Goal: Task Accomplishment & Management: Complete application form

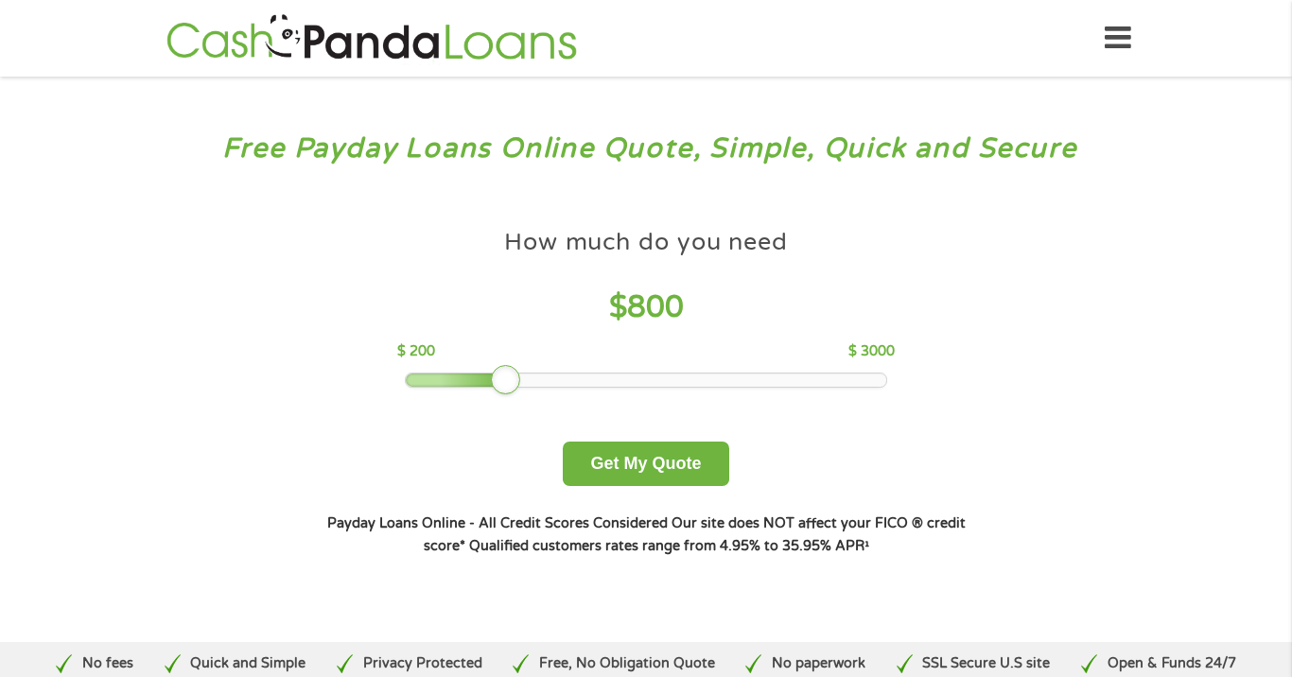
drag, startPoint x: 531, startPoint y: 385, endPoint x: 486, endPoint y: 391, distance: 45.9
click at [486, 391] on div "How much do you need $ 800 $ 200 $ 3000 Get My Quote" at bounding box center [646, 352] width 662 height 267
click at [477, 379] on div at bounding box center [646, 380] width 481 height 13
click at [458, 381] on div at bounding box center [646, 380] width 481 height 13
drag, startPoint x: 409, startPoint y: 372, endPoint x: 458, endPoint y: 375, distance: 48.4
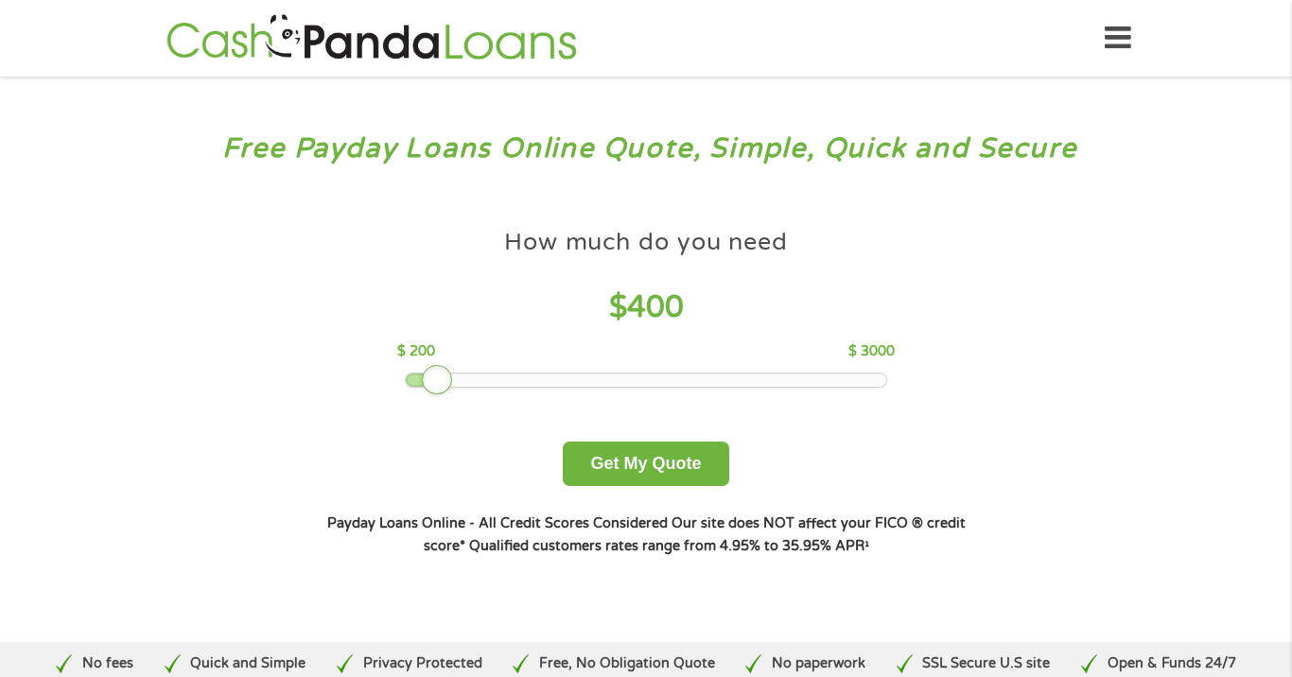
click at [453, 374] on div at bounding box center [646, 380] width 481 height 13
click at [432, 382] on div at bounding box center [437, 380] width 30 height 30
click at [423, 375] on div at bounding box center [437, 380] width 30 height 30
click at [630, 475] on button "Get My Quote" at bounding box center [645, 464] width 165 height 44
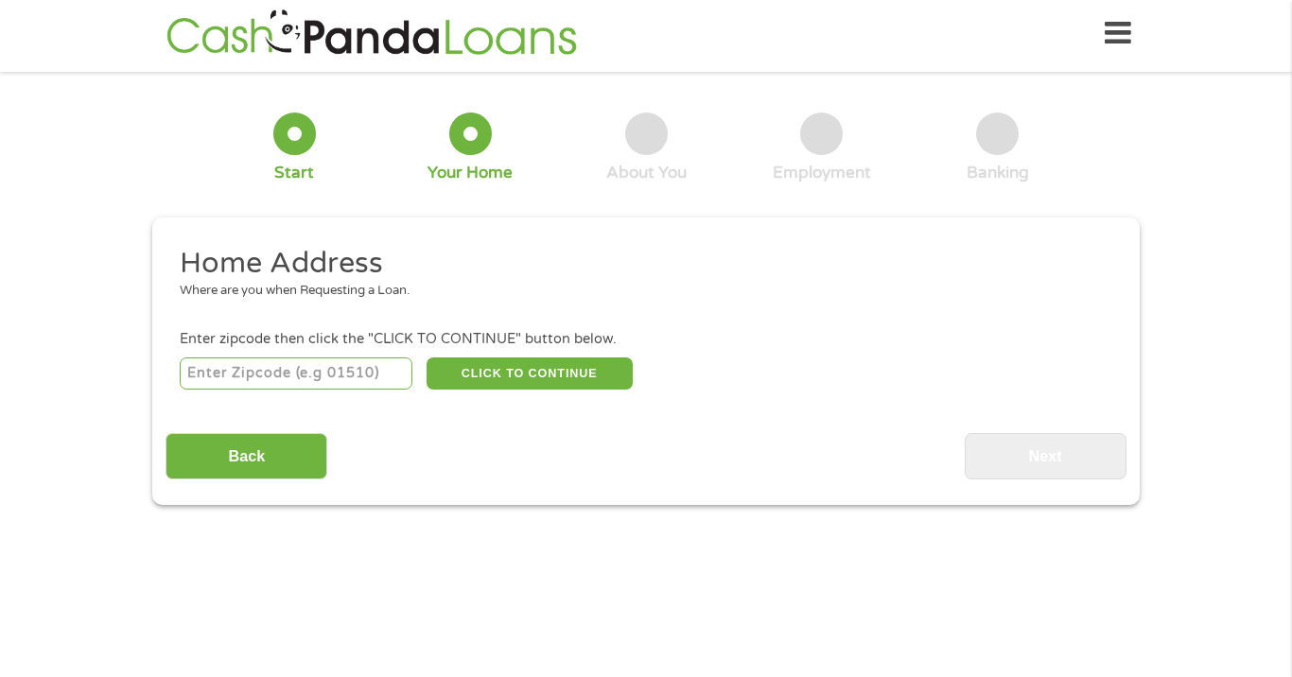
scroll to position [8, 8]
click at [358, 373] on input "number" at bounding box center [297, 373] width 234 height 32
type input "63135"
click at [539, 377] on button "CLICK TO CONTINUE" at bounding box center [529, 373] width 206 height 32
type input "63135"
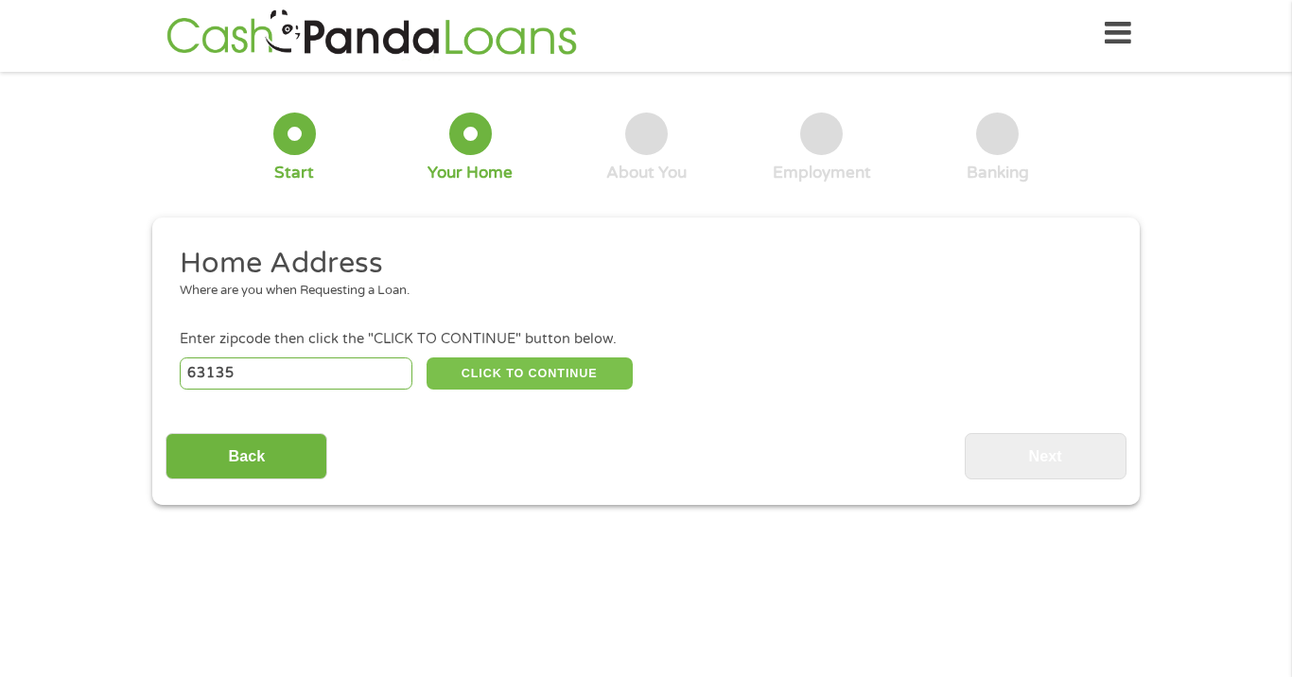
type input "Saint Louis"
select select "[US_STATE]"
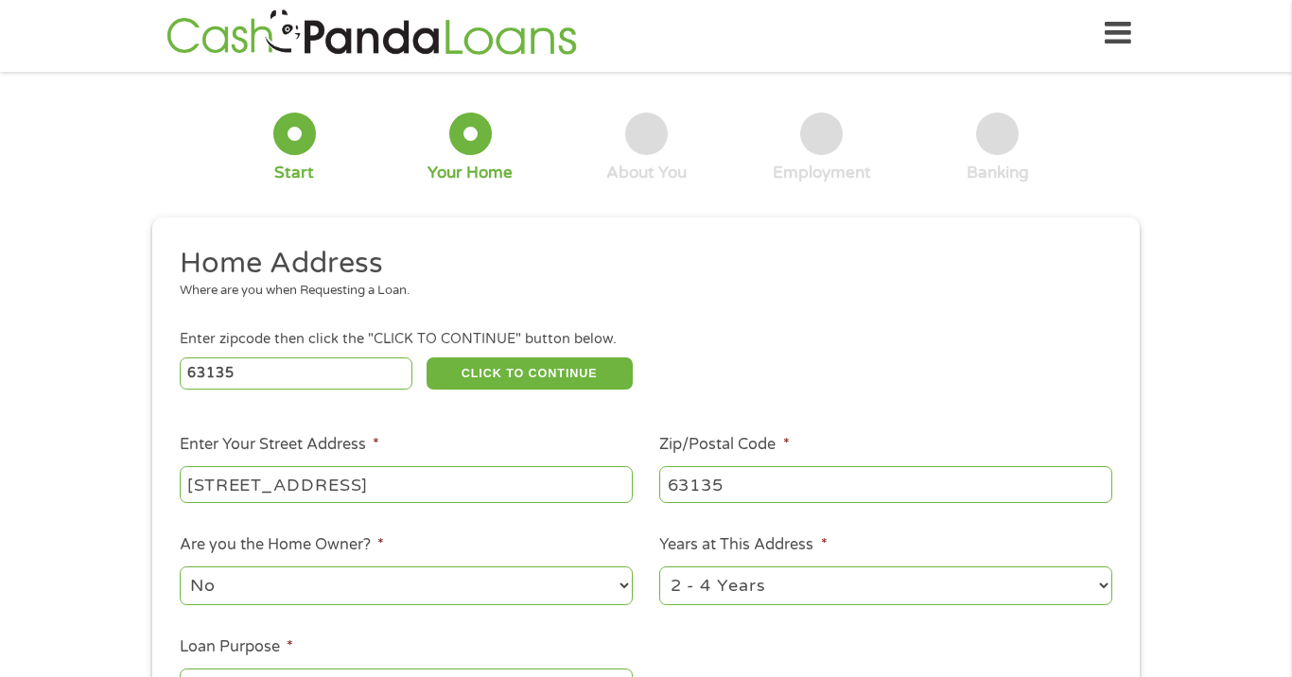
type input "[STREET_ADDRESS]"
select select "60months"
click at [1287, 229] on div "1 Start 2 Your Home 3 About You 4 Employment 5 Banking 6 This field is hidden w…" at bounding box center [646, 465] width 1292 height 761
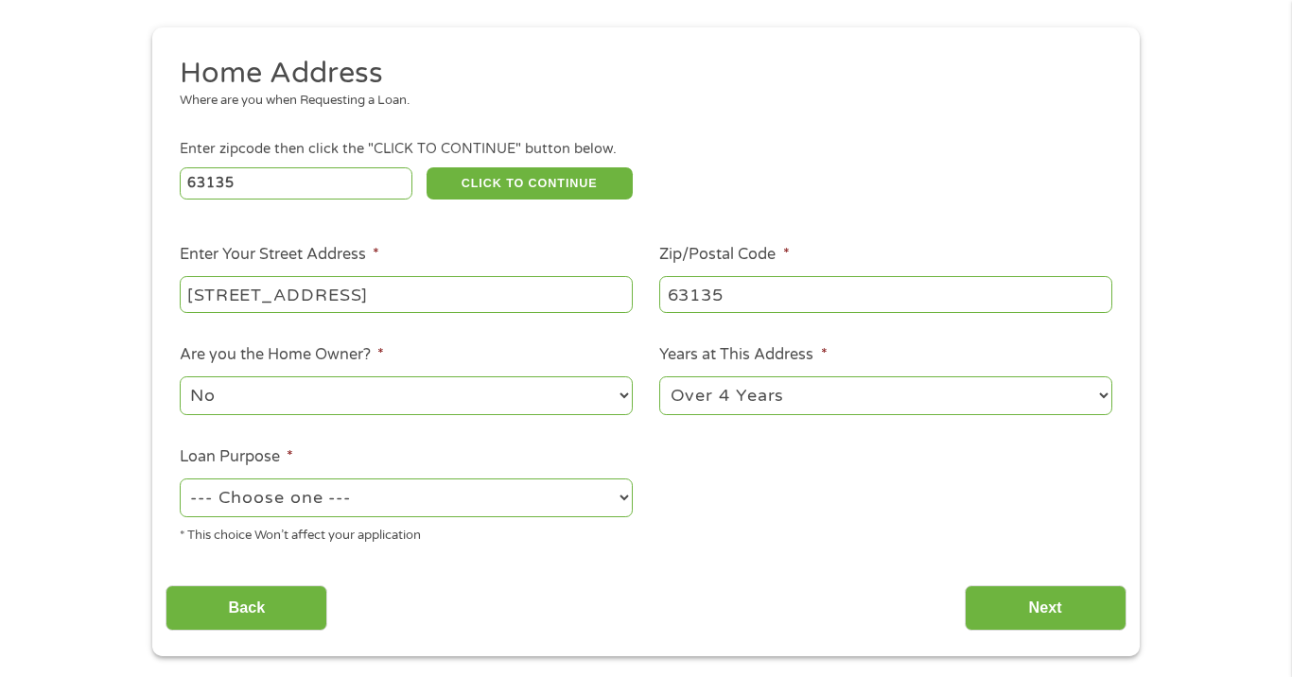
scroll to position [270, 0]
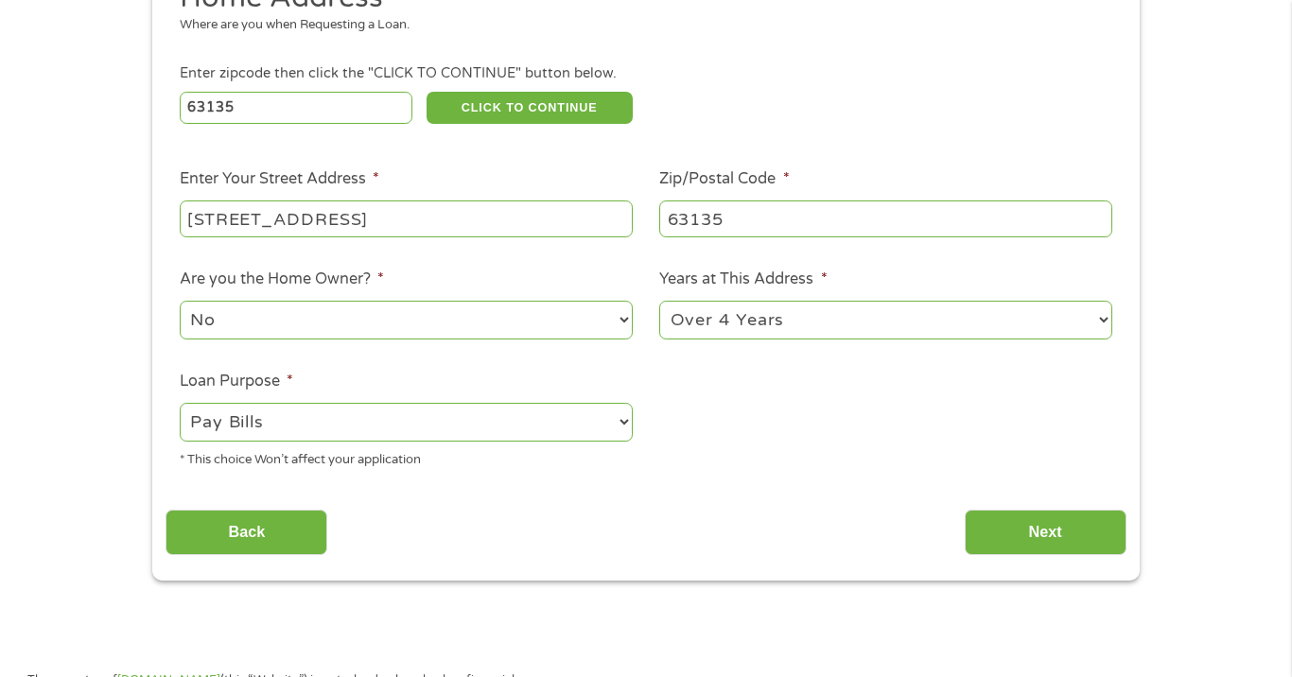
select select "shorttermcash"
click at [1064, 538] on input "Next" at bounding box center [1045, 533] width 162 height 46
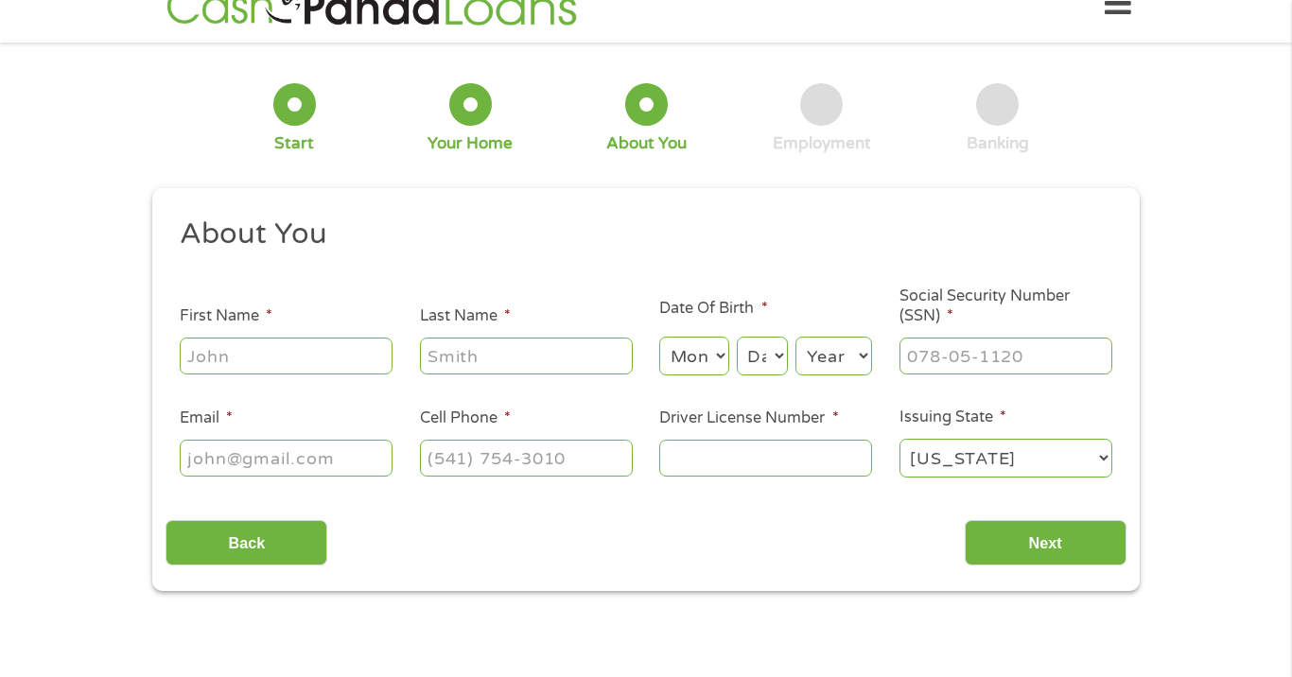
scroll to position [5, 0]
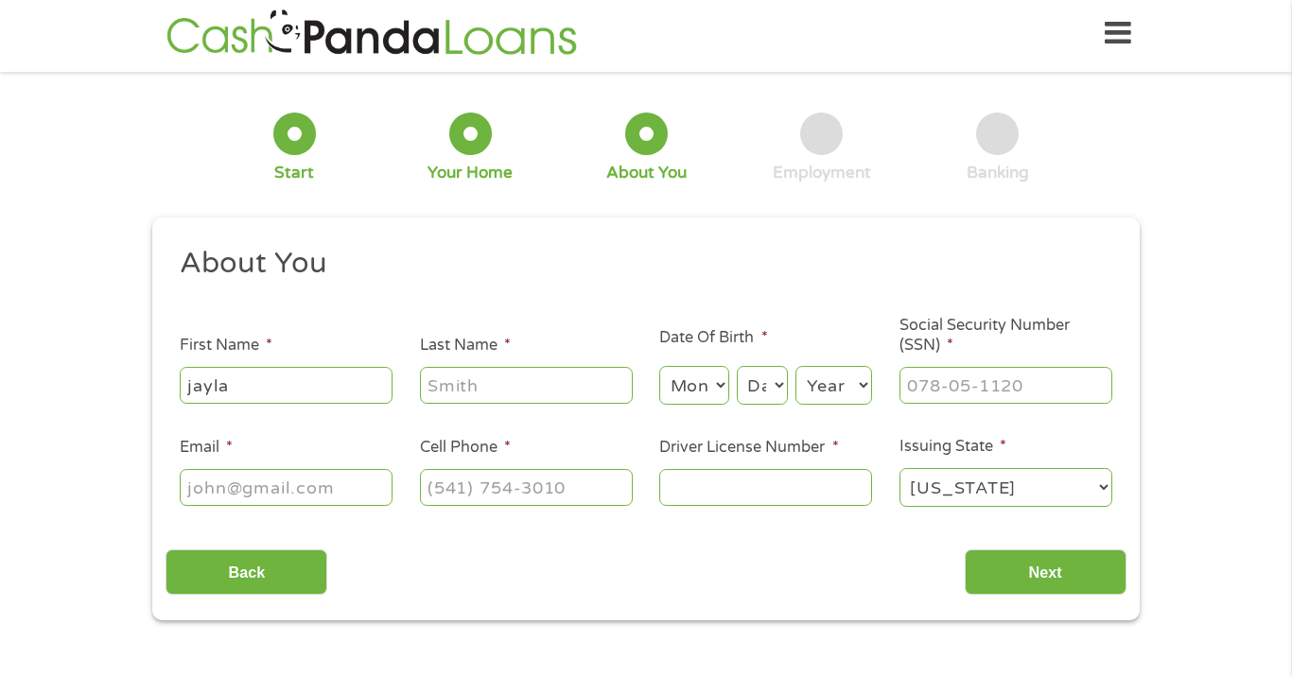
type input "jayla"
type input "[PERSON_NAME]"
select select "3"
select select "30"
select select "1999"
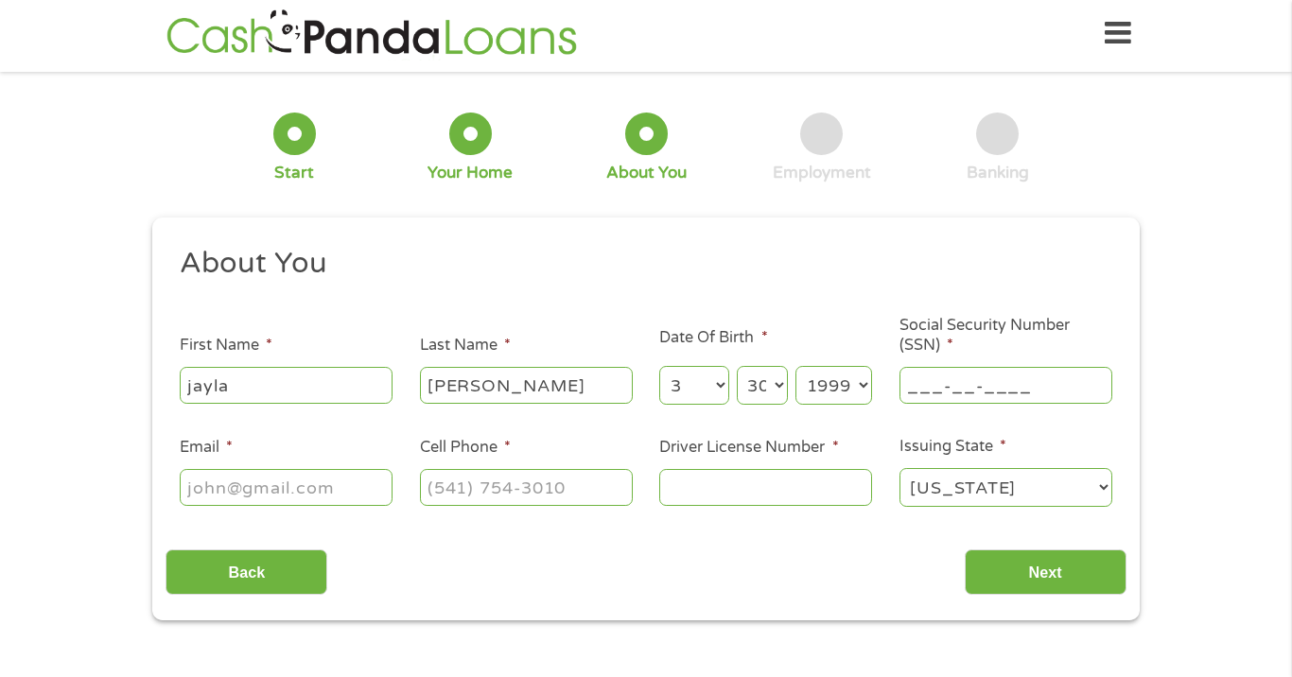
click at [994, 391] on input "___-__-____" at bounding box center [1005, 385] width 213 height 36
type input "495-15-9229"
type input "[EMAIL_ADDRESS][DOMAIN_NAME]"
type input "[PHONE_NUMBER]"
click at [809, 481] on input "Driver License Number *" at bounding box center [765, 487] width 213 height 36
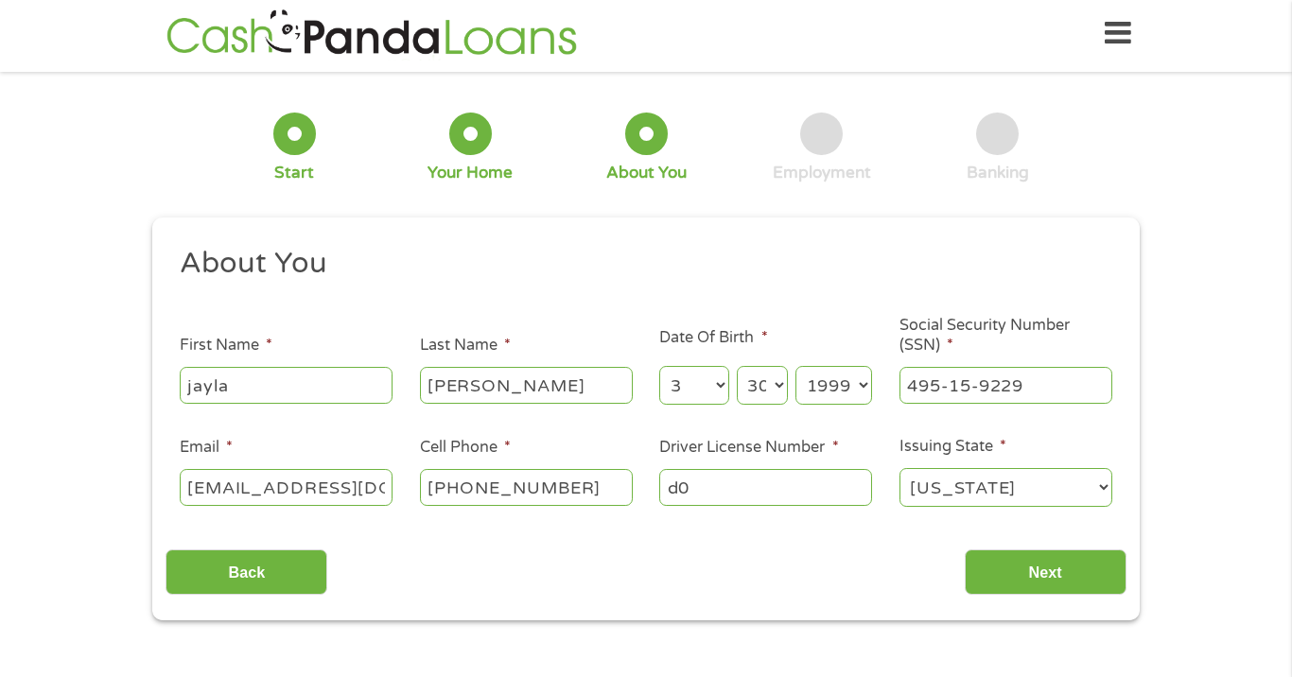
type input "d"
type input "D059027001"
click at [1077, 571] on input "Next" at bounding box center [1045, 572] width 162 height 46
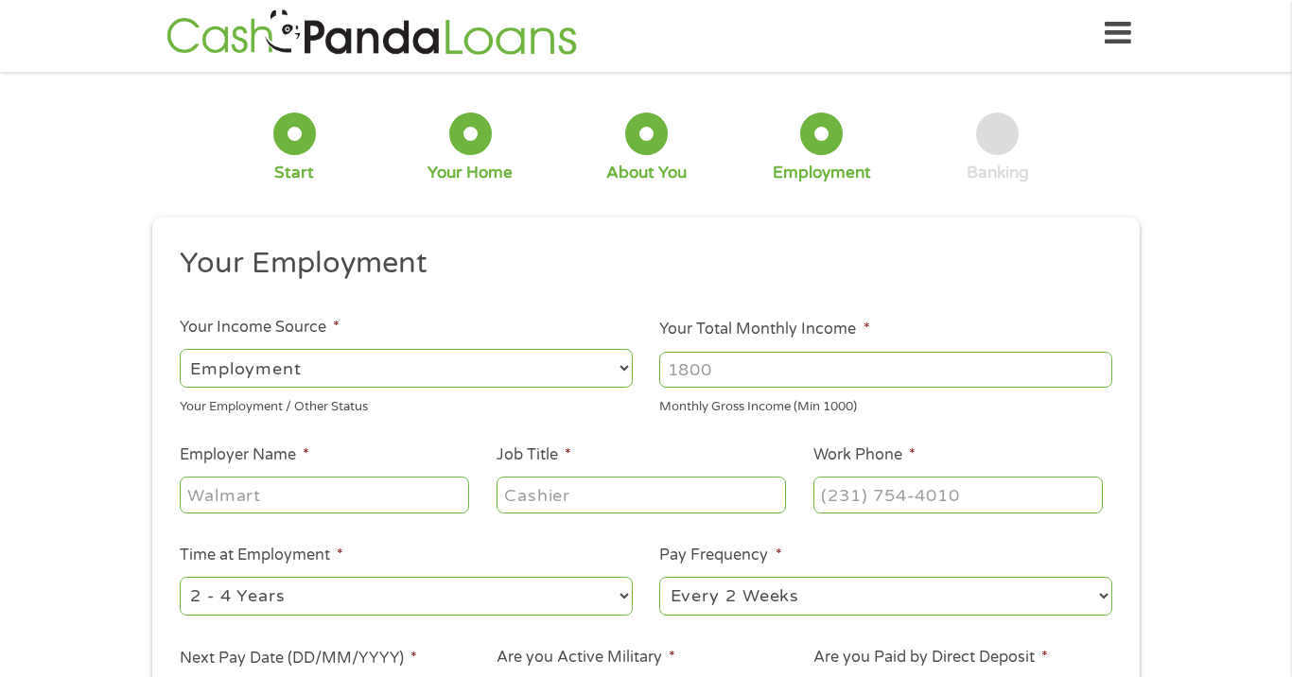
scroll to position [8, 8]
type input "Iron Mountain"
type input "i"
type input "I"
type input "t"
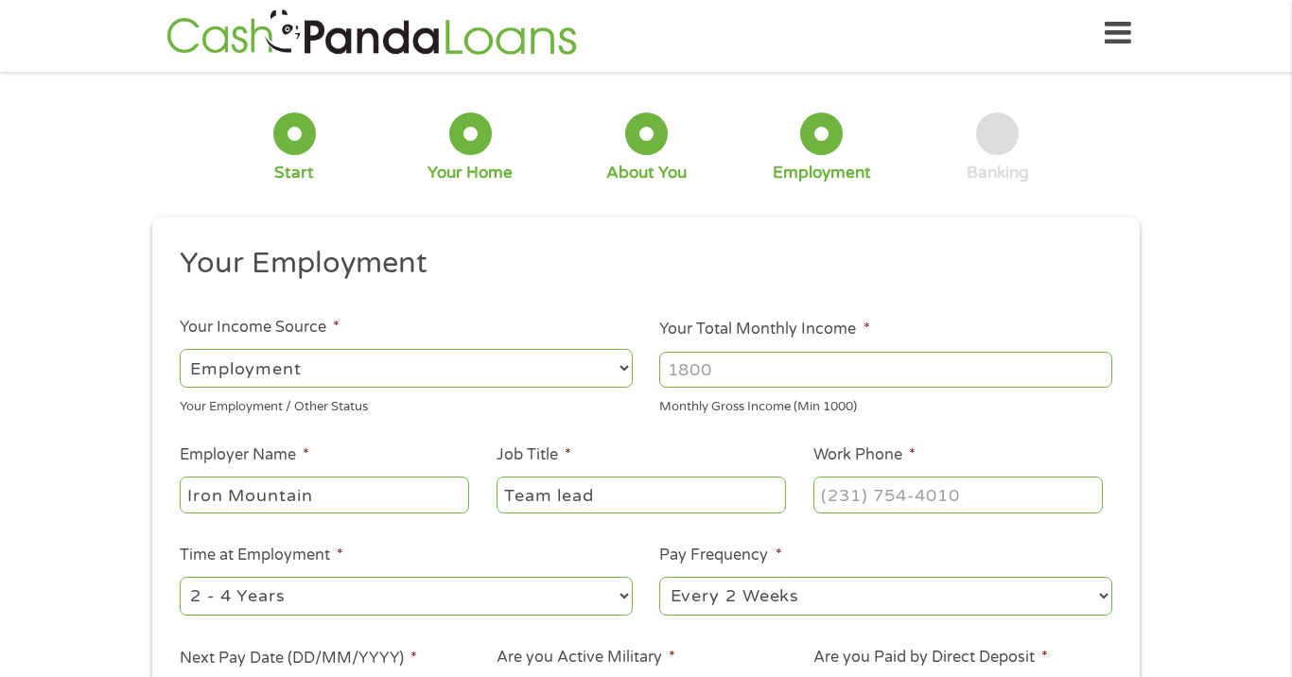
type input "Team lead"
type input "[PHONE_NUMBER]"
click at [664, 495] on input "Team lead" at bounding box center [640, 495] width 289 height 36
click at [1245, 447] on div "1 Start 2 Your Home 3 About You 4 Employment 5 Banking 6 This field is hidden w…" at bounding box center [646, 458] width 1292 height 746
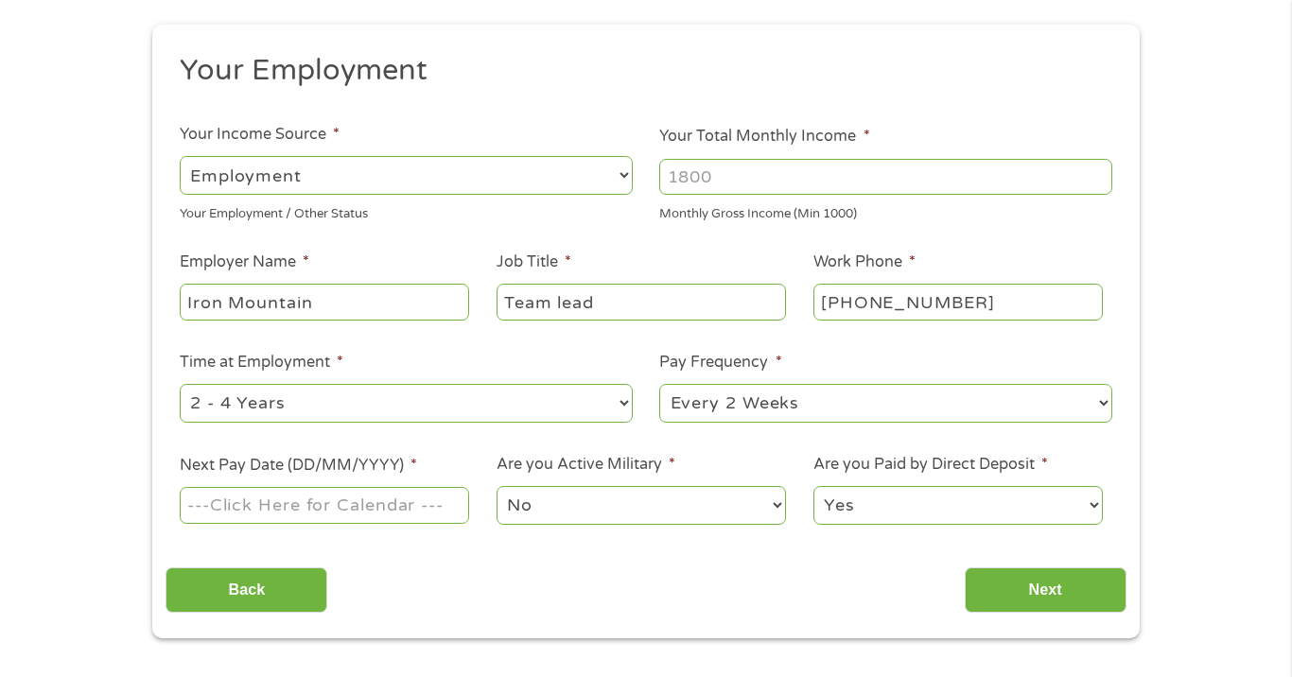
scroll to position [216, 0]
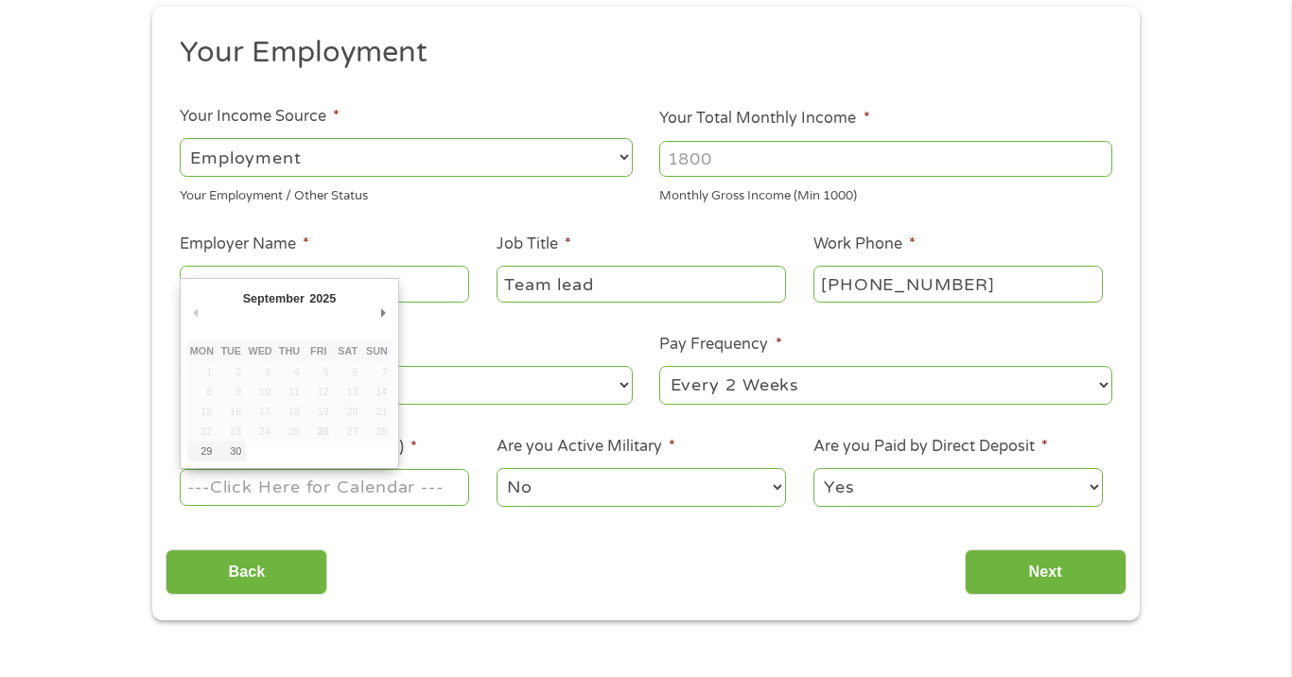
click at [408, 477] on input "Next Pay Date (DD/MM/YYYY) *" at bounding box center [324, 487] width 289 height 36
type input "[DATE]"
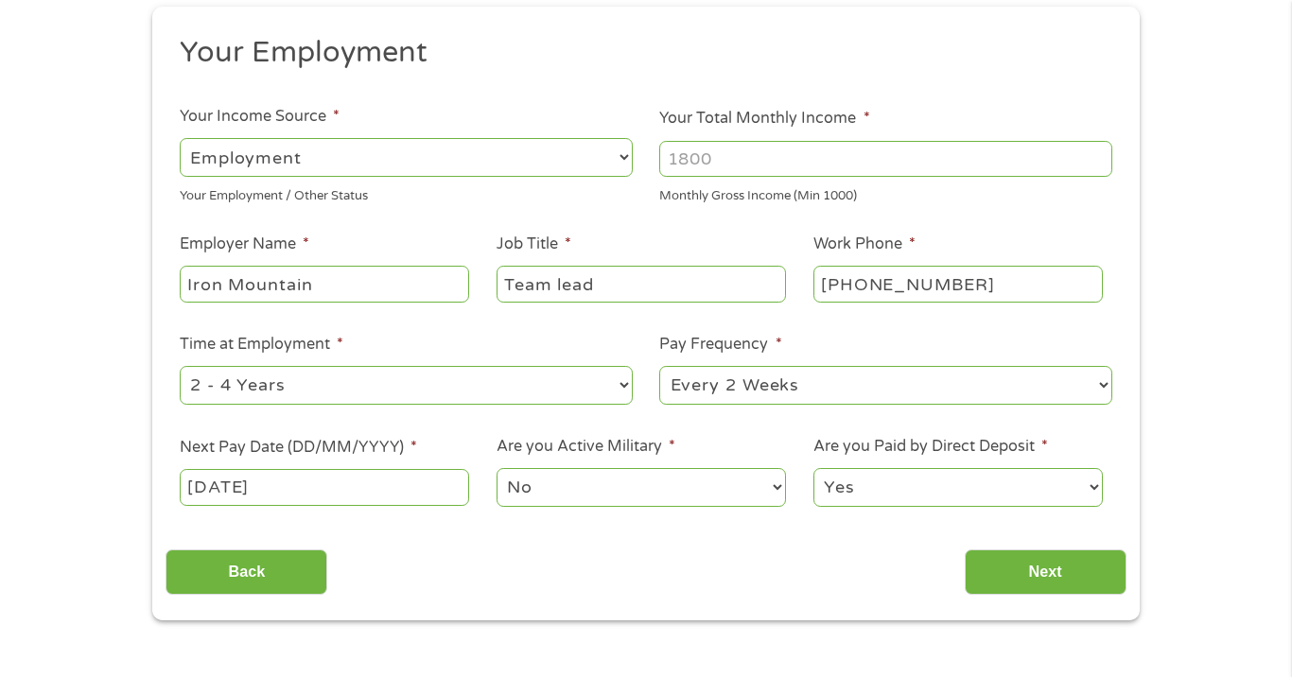
click at [784, 162] on input "Your Total Monthly Income *" at bounding box center [885, 159] width 453 height 36
type input "1"
type input "2400"
click at [1008, 564] on input "Next" at bounding box center [1045, 572] width 162 height 46
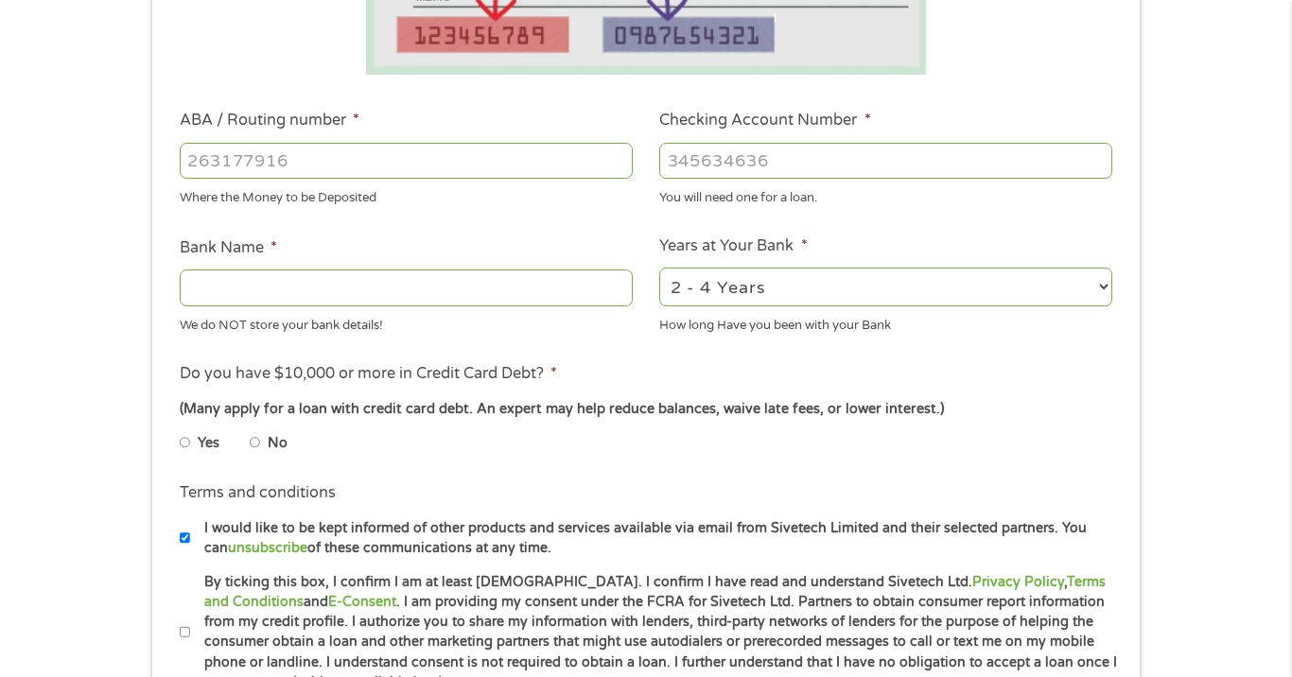
scroll to position [502, 0]
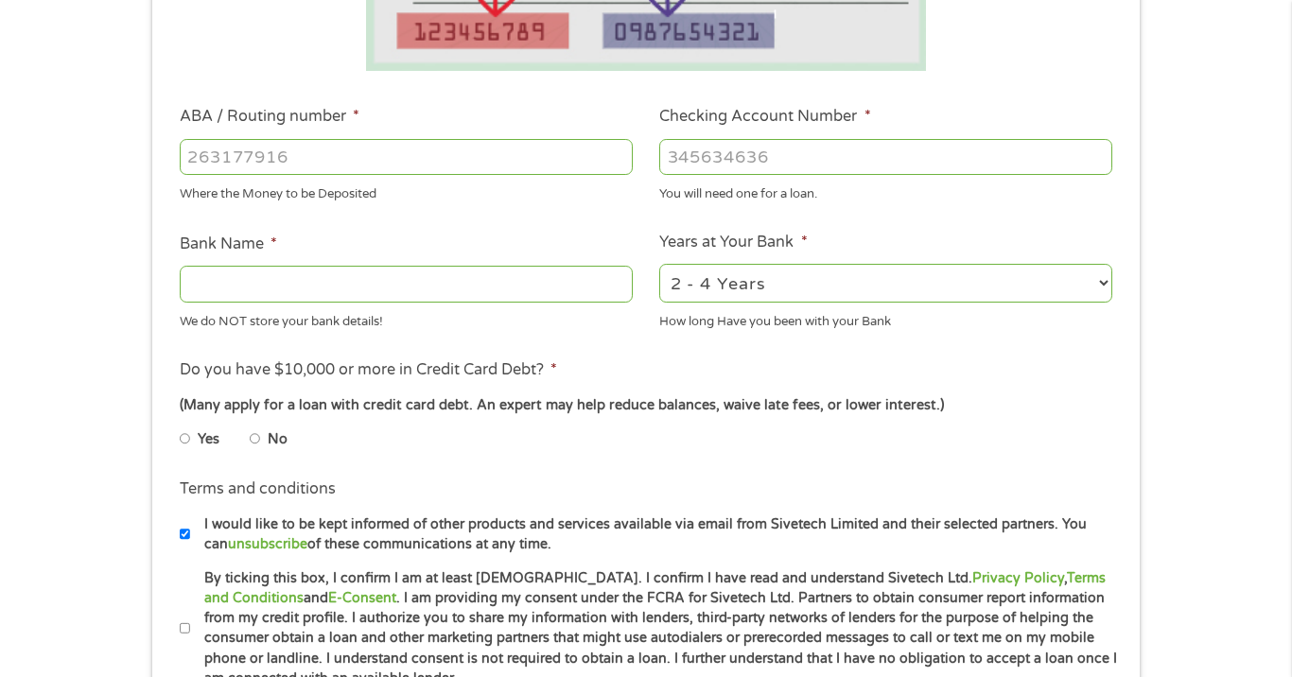
select select "12months"
click at [277, 151] on input "ABA / Routing number *" at bounding box center [406, 157] width 453 height 36
type input "071921891"
type input "PNC BANK NA"
type input "071921891"
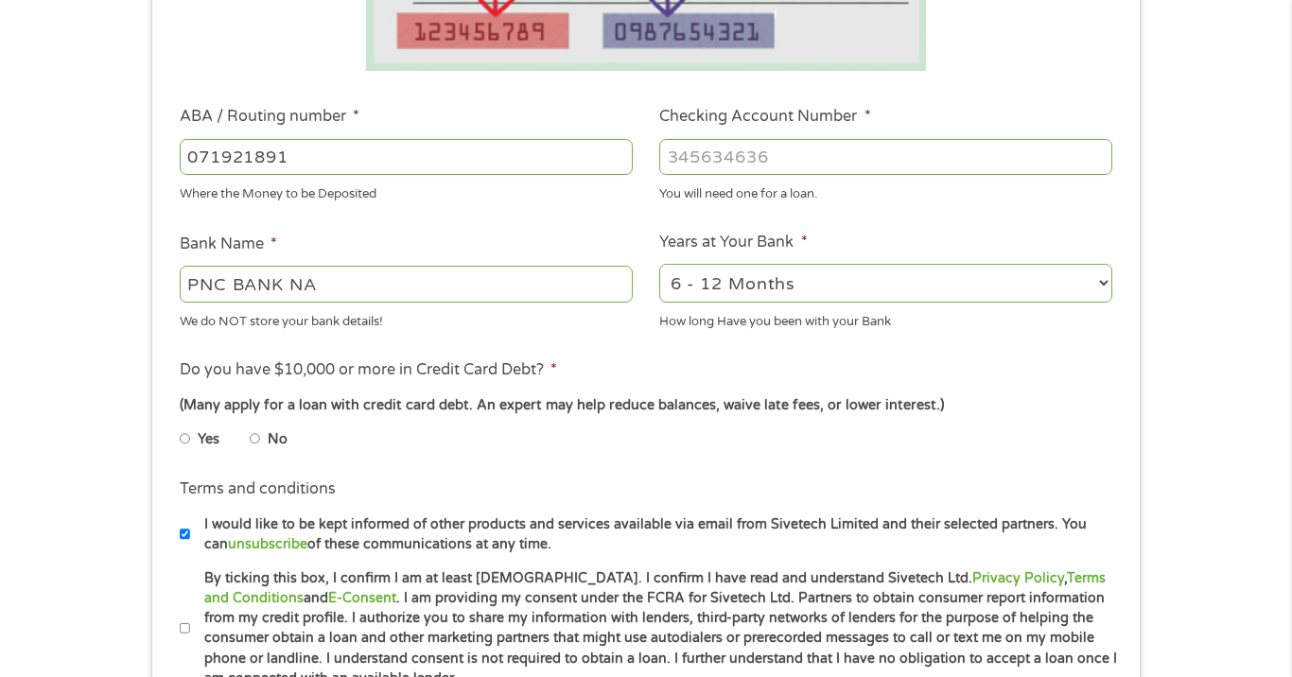
click at [714, 154] on input "Checking Account Number *" at bounding box center [885, 157] width 453 height 36
type input "4757134949"
click at [276, 442] on label "No" at bounding box center [278, 439] width 20 height 21
click at [261, 442] on input "No" at bounding box center [255, 439] width 11 height 30
radio input "true"
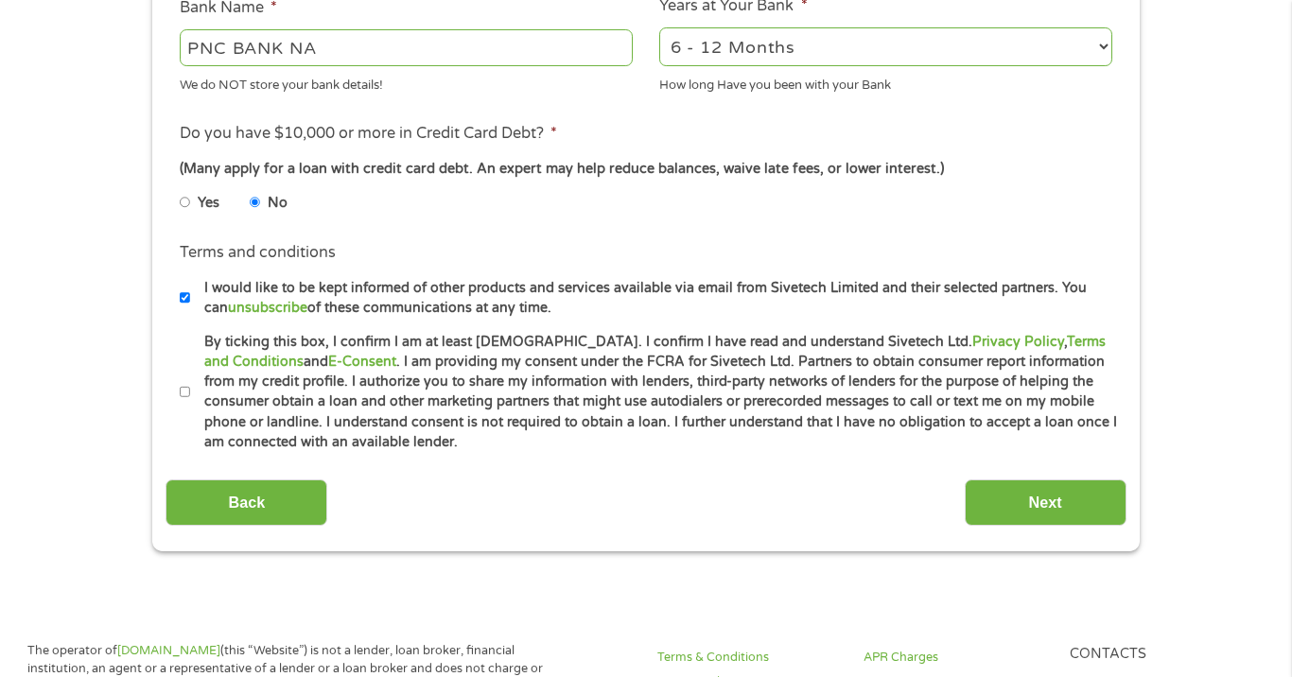
scroll to position [773, 0]
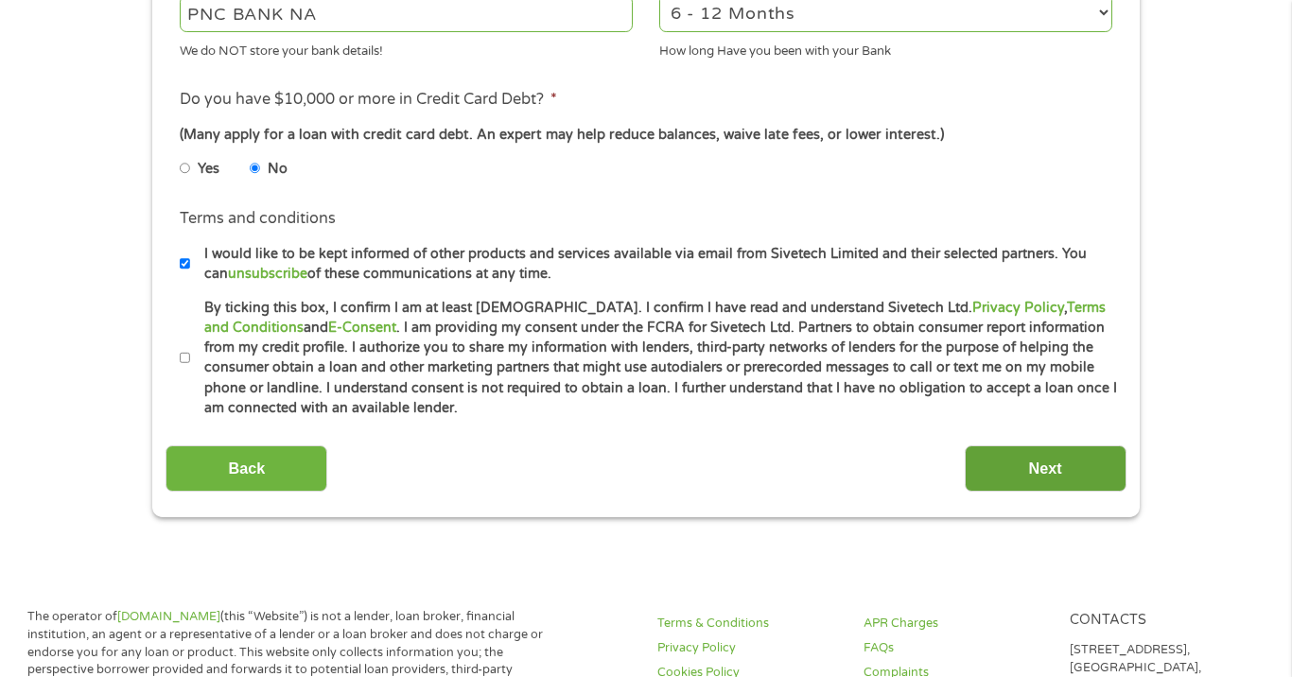
click at [1091, 481] on input "Next" at bounding box center [1045, 468] width 162 height 46
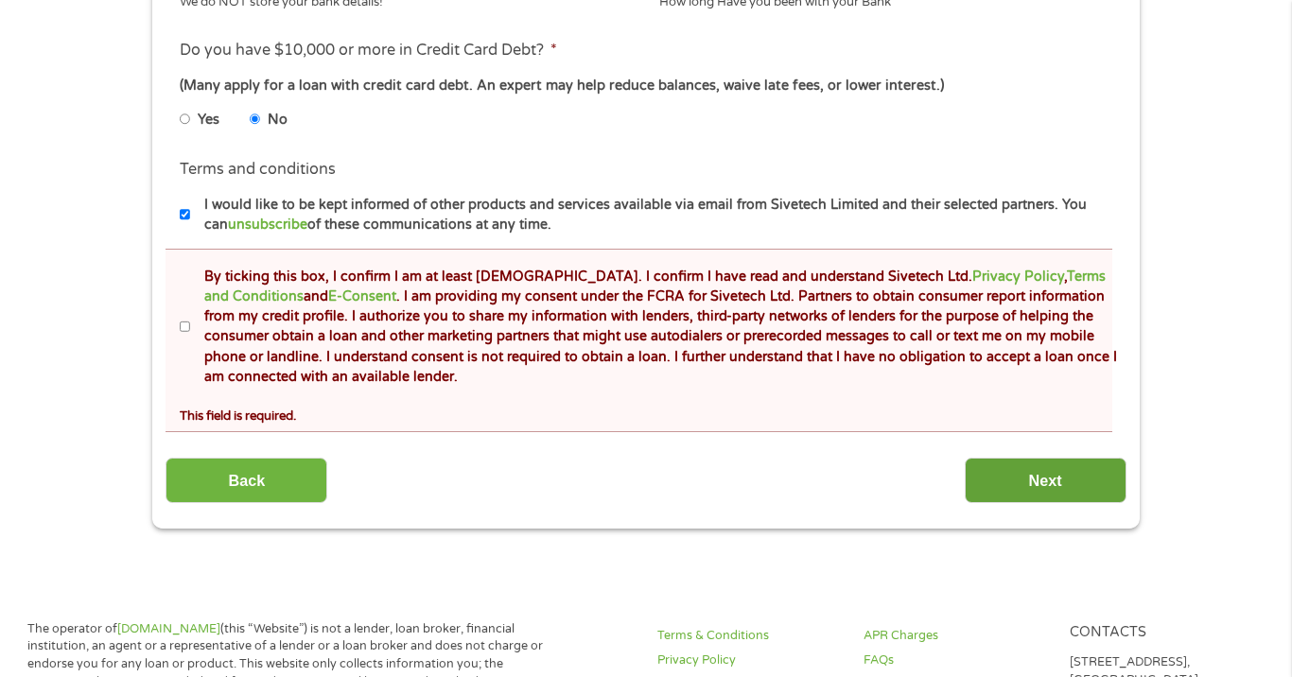
scroll to position [894, 0]
click at [190, 344] on label "By ticking this box, I confirm I am at least [DEMOGRAPHIC_DATA]. I confirm I ha…" at bounding box center [654, 326] width 928 height 121
click at [188, 341] on input "By ticking this box, I confirm I am at least [DEMOGRAPHIC_DATA]. I confirm I ha…" at bounding box center [185, 326] width 11 height 30
checkbox input "true"
click at [1080, 478] on input "Next" at bounding box center [1045, 480] width 162 height 46
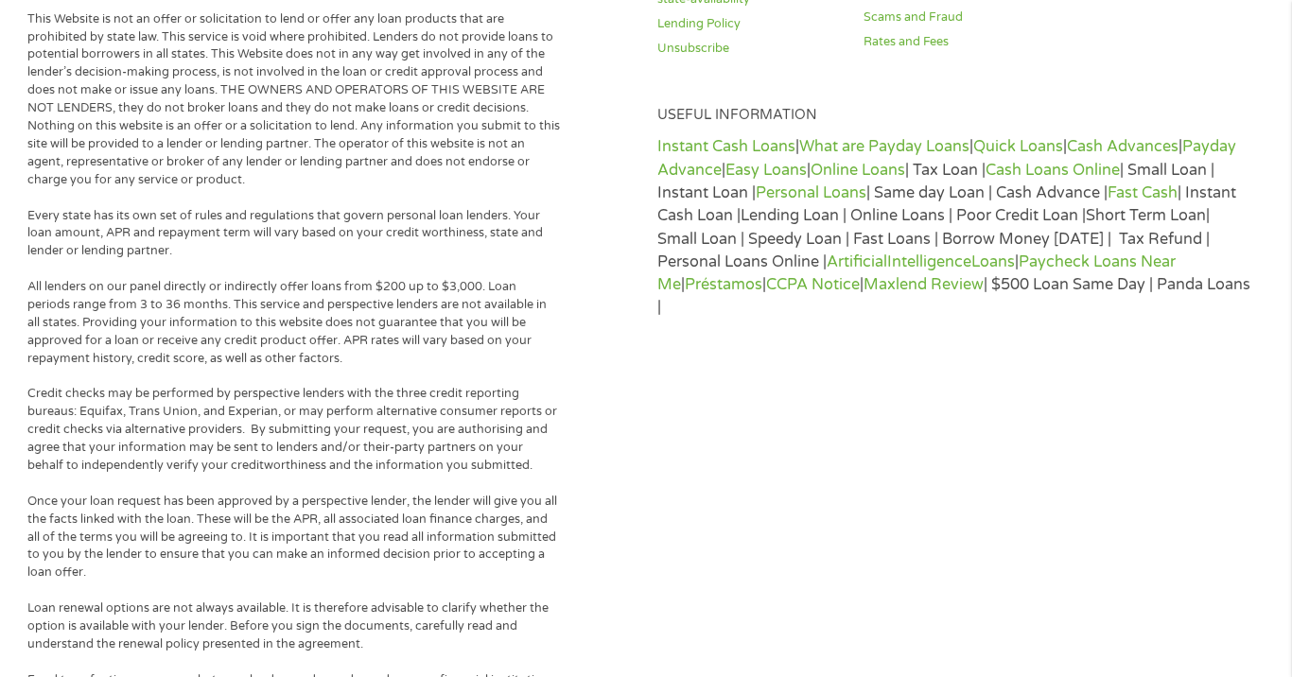
scroll to position [5, 0]
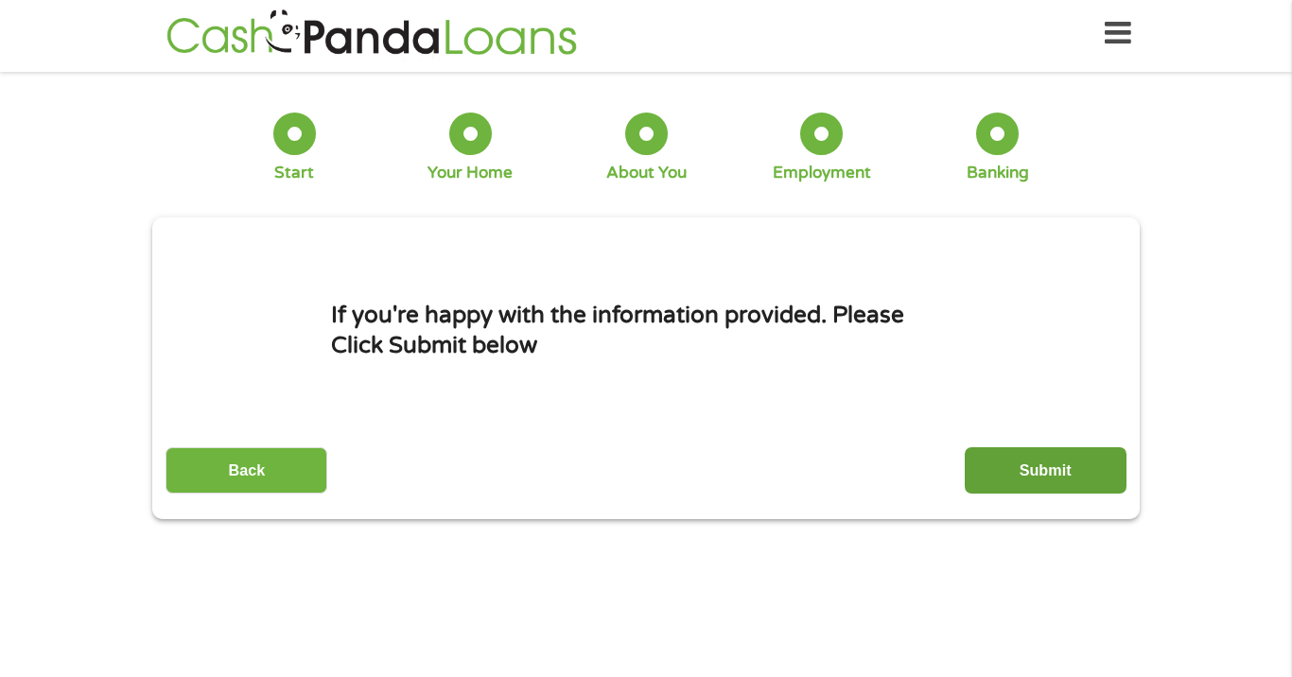
click at [1049, 481] on input "Submit" at bounding box center [1045, 470] width 162 height 46
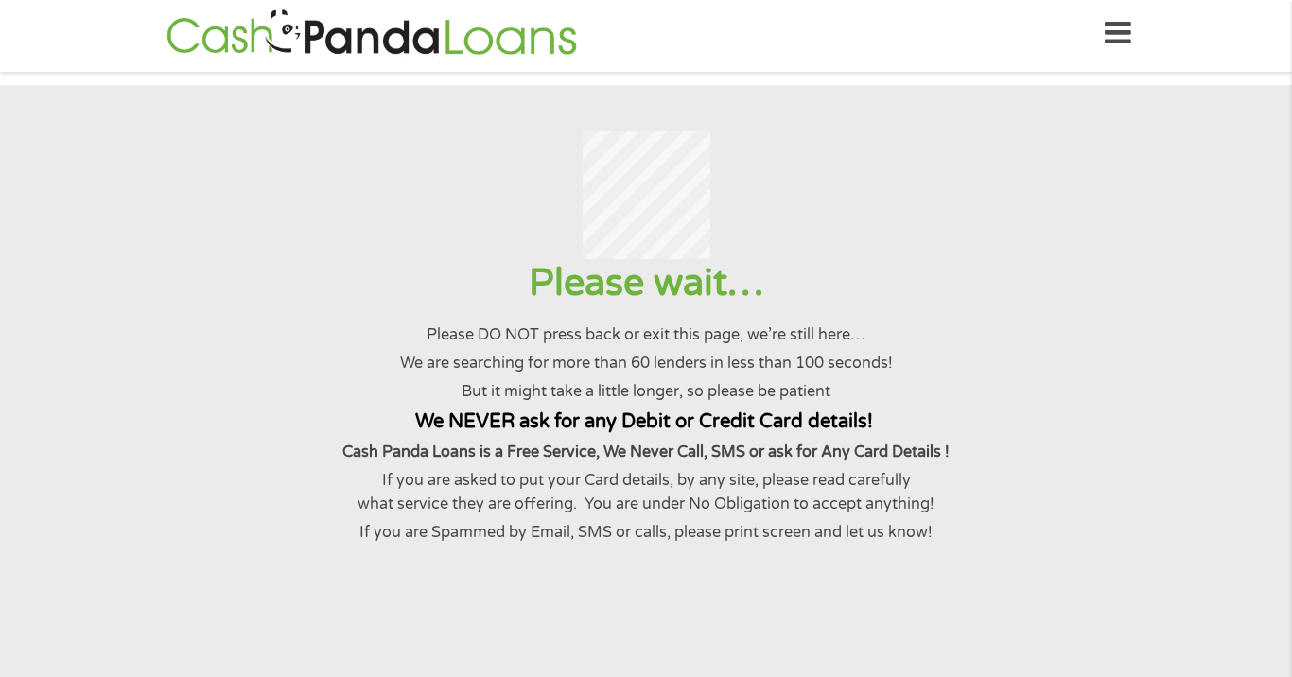
scroll to position [0, 0]
